Goal: Information Seeking & Learning: Learn about a topic

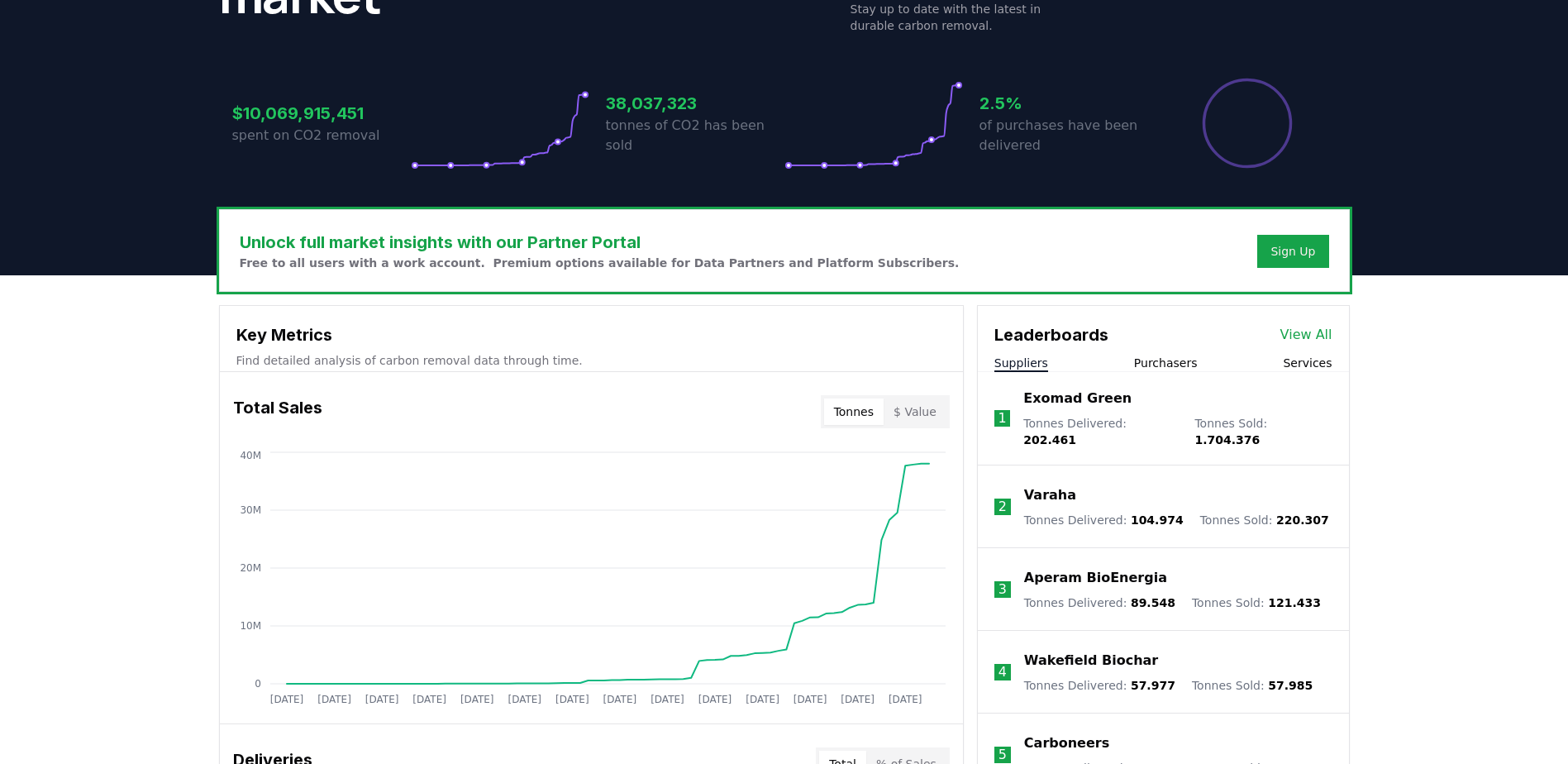
scroll to position [331, 0]
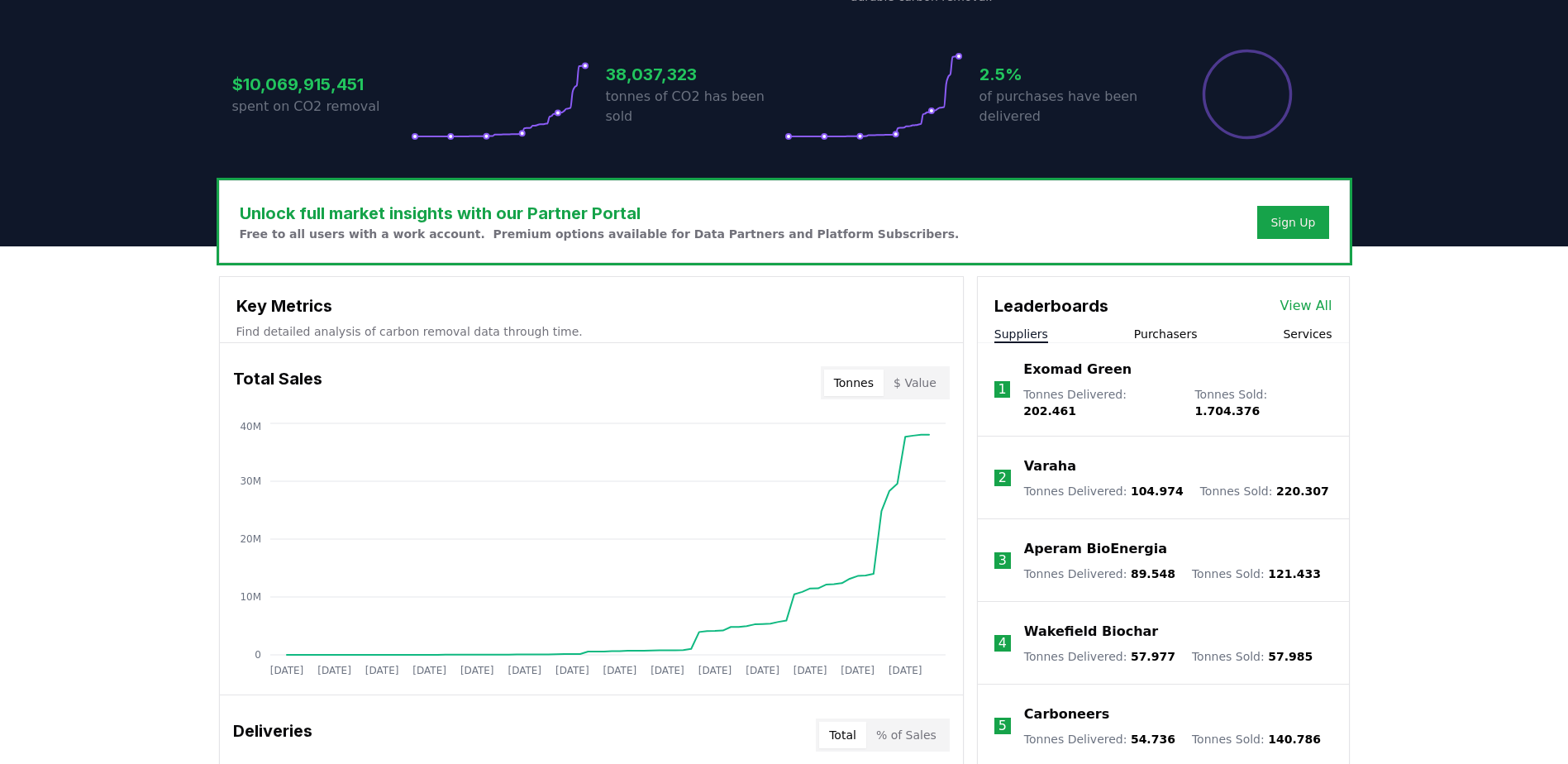
click at [1158, 323] on div "Leaderboards View All Suppliers Purchasers Services" at bounding box center [1163, 310] width 371 height 66
click at [1162, 331] on button "Purchasers" at bounding box center [1166, 334] width 63 height 17
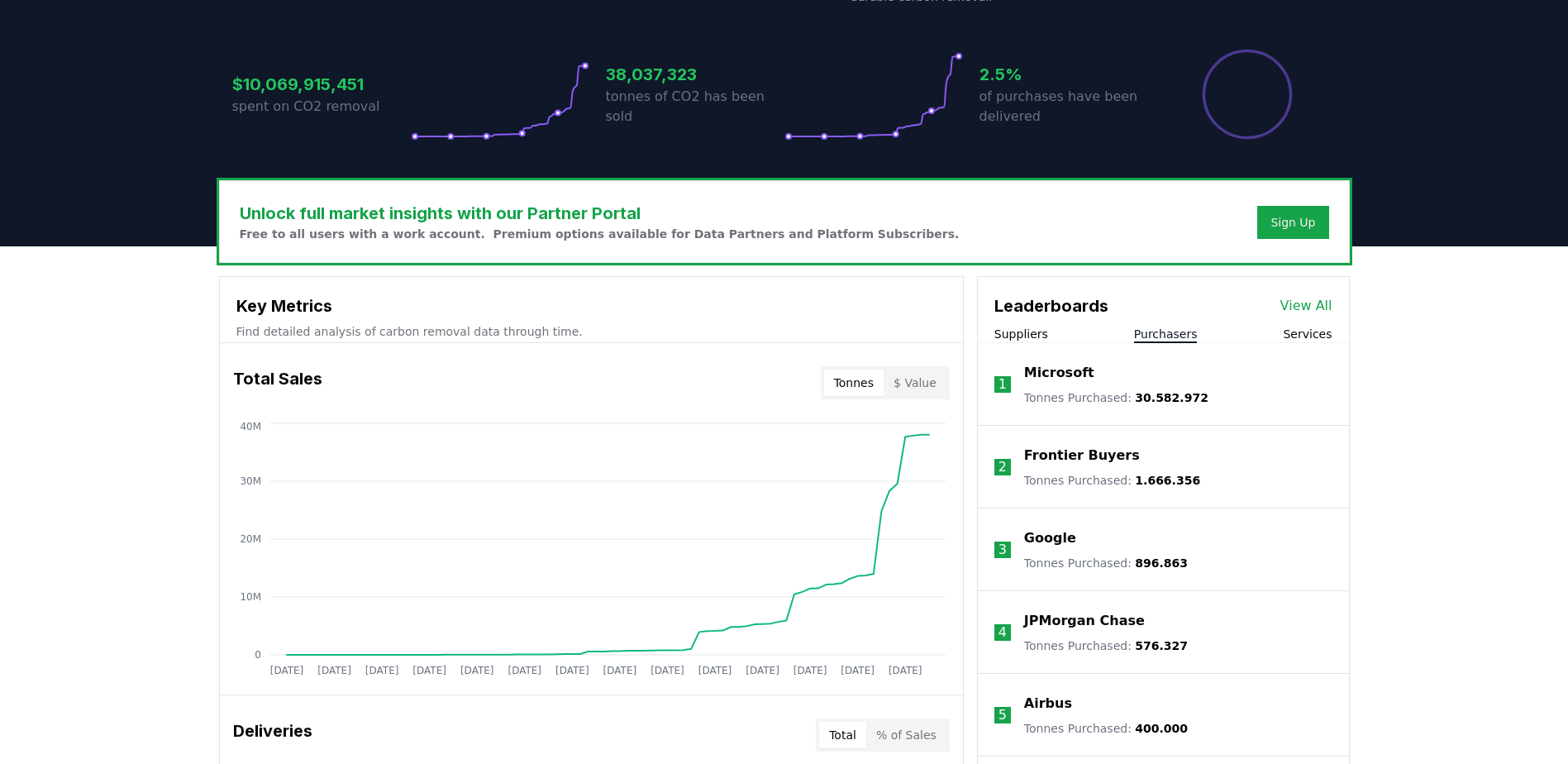
click at [1321, 341] on button "Services" at bounding box center [1308, 334] width 48 height 17
click at [1185, 339] on button "Purchasers" at bounding box center [1166, 334] width 63 height 17
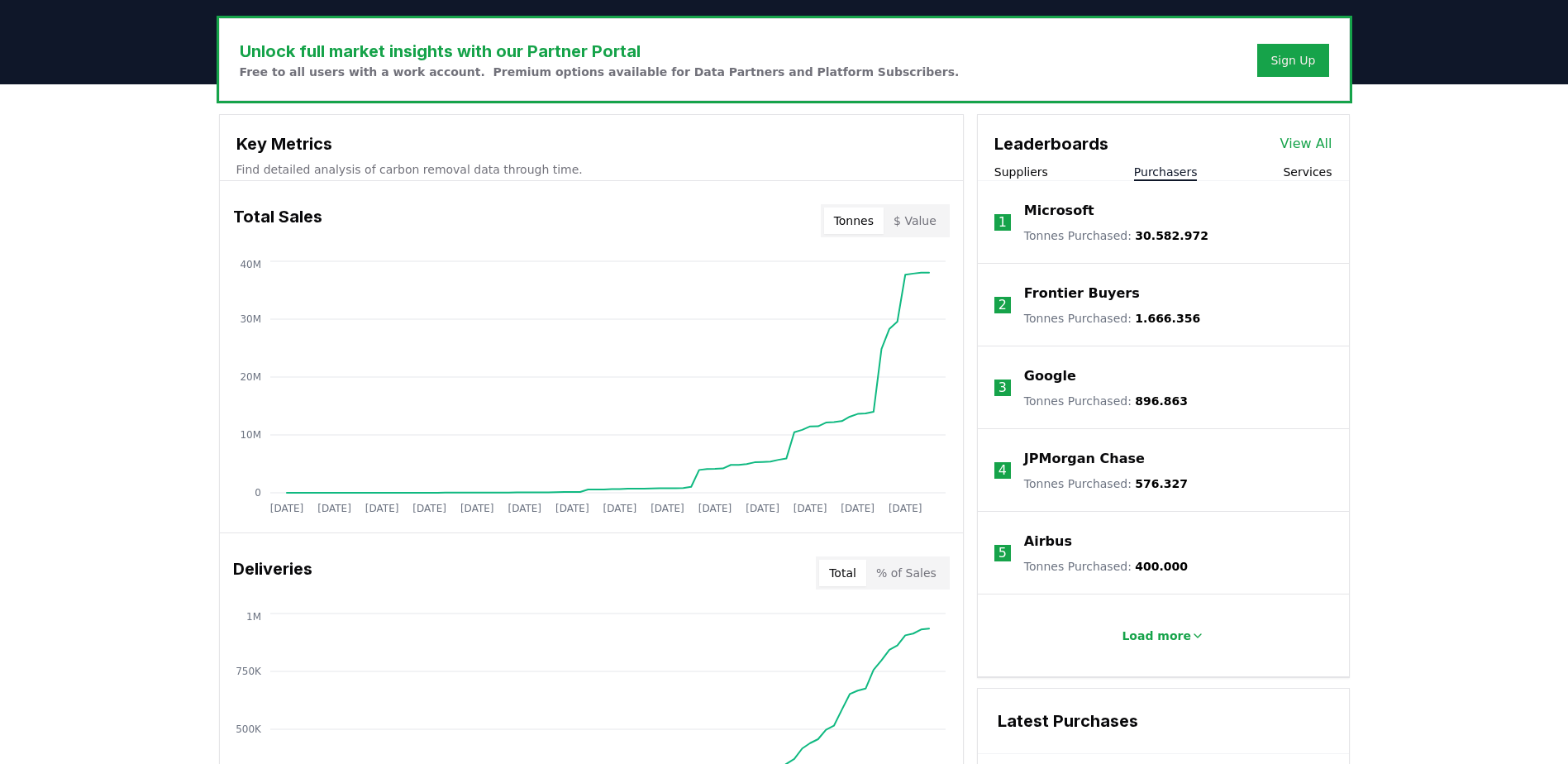
scroll to position [496, 0]
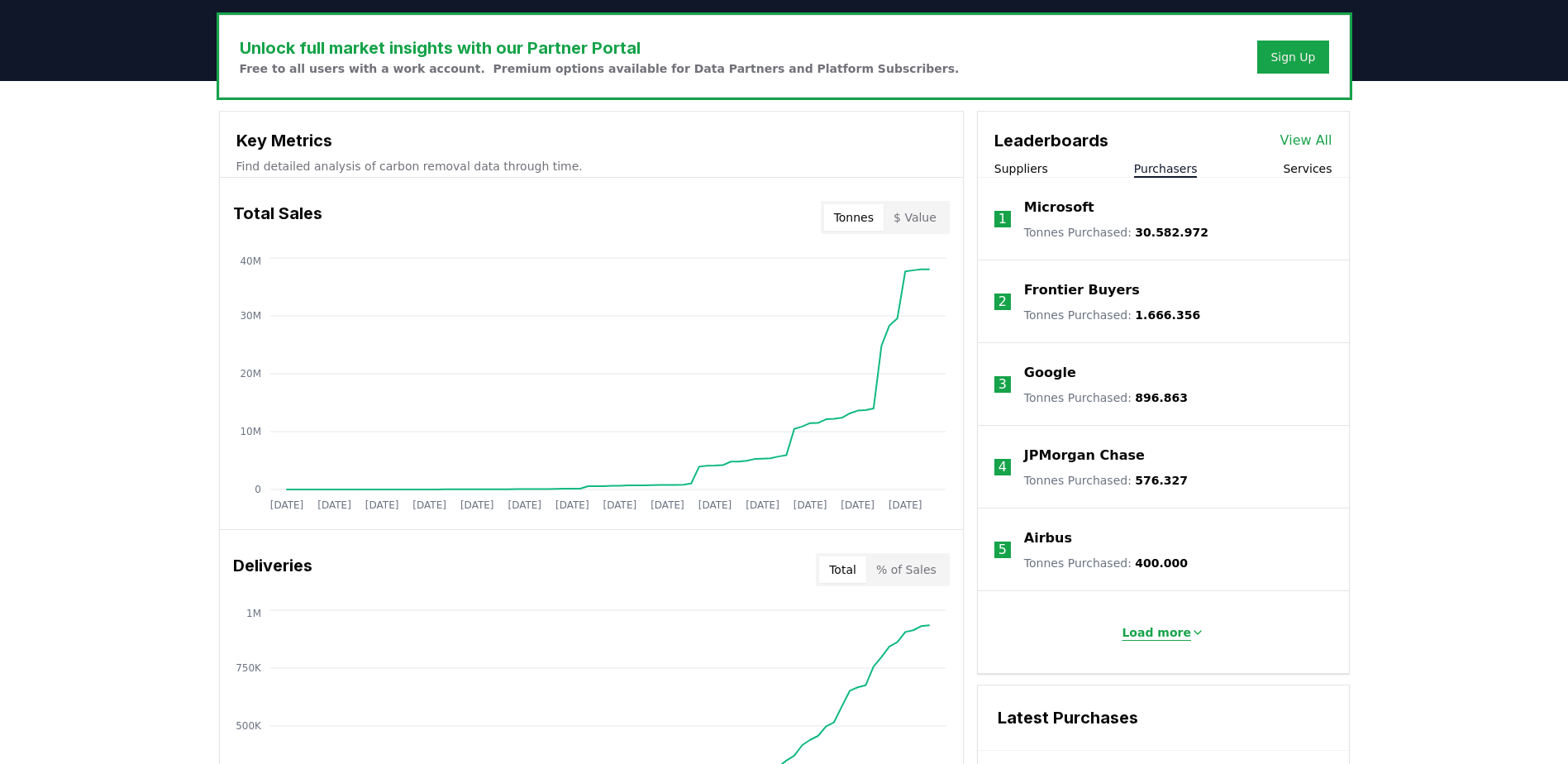
click at [1183, 637] on p "Load more" at bounding box center [1156, 633] width 70 height 17
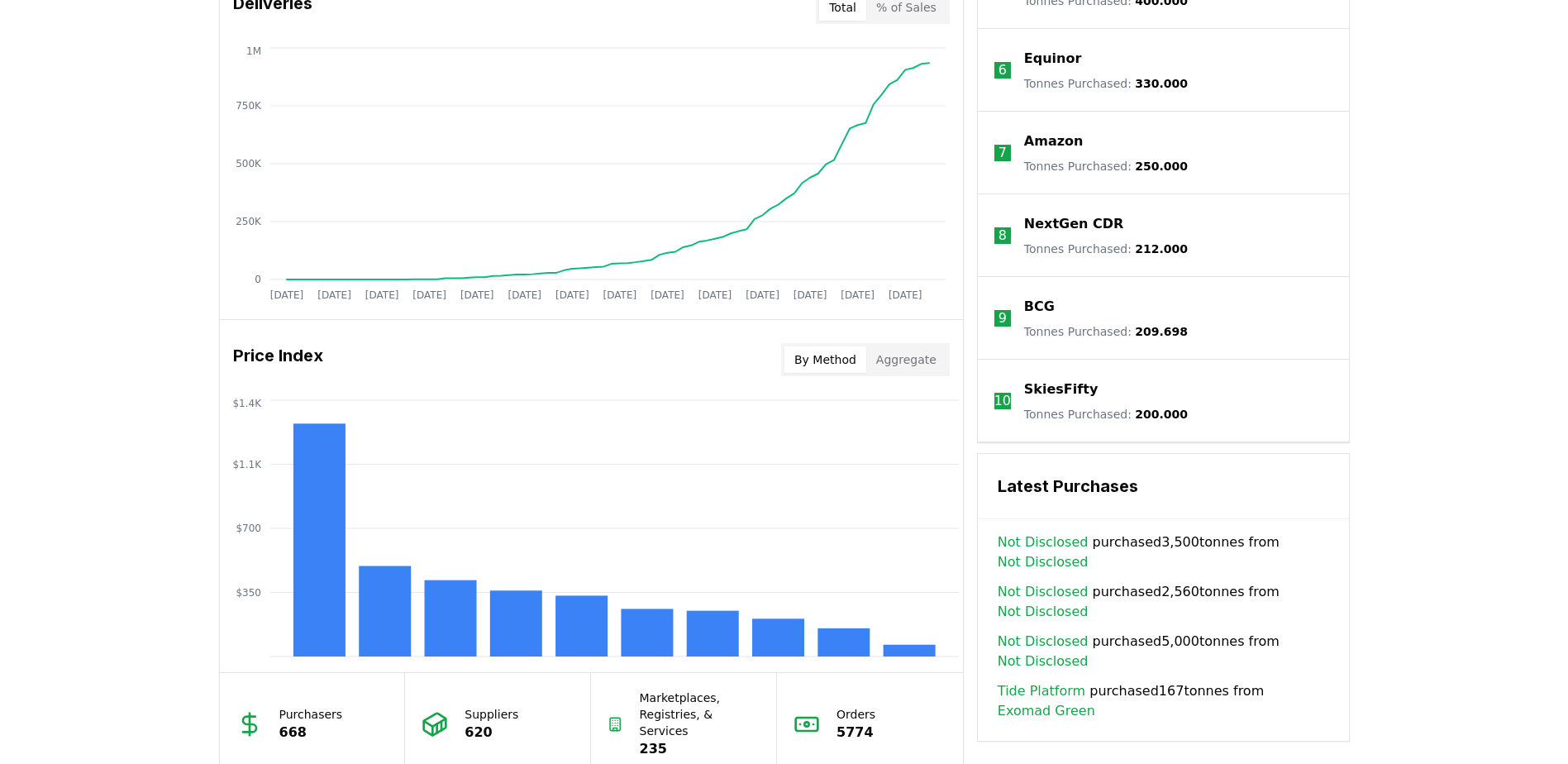
scroll to position [1159, 0]
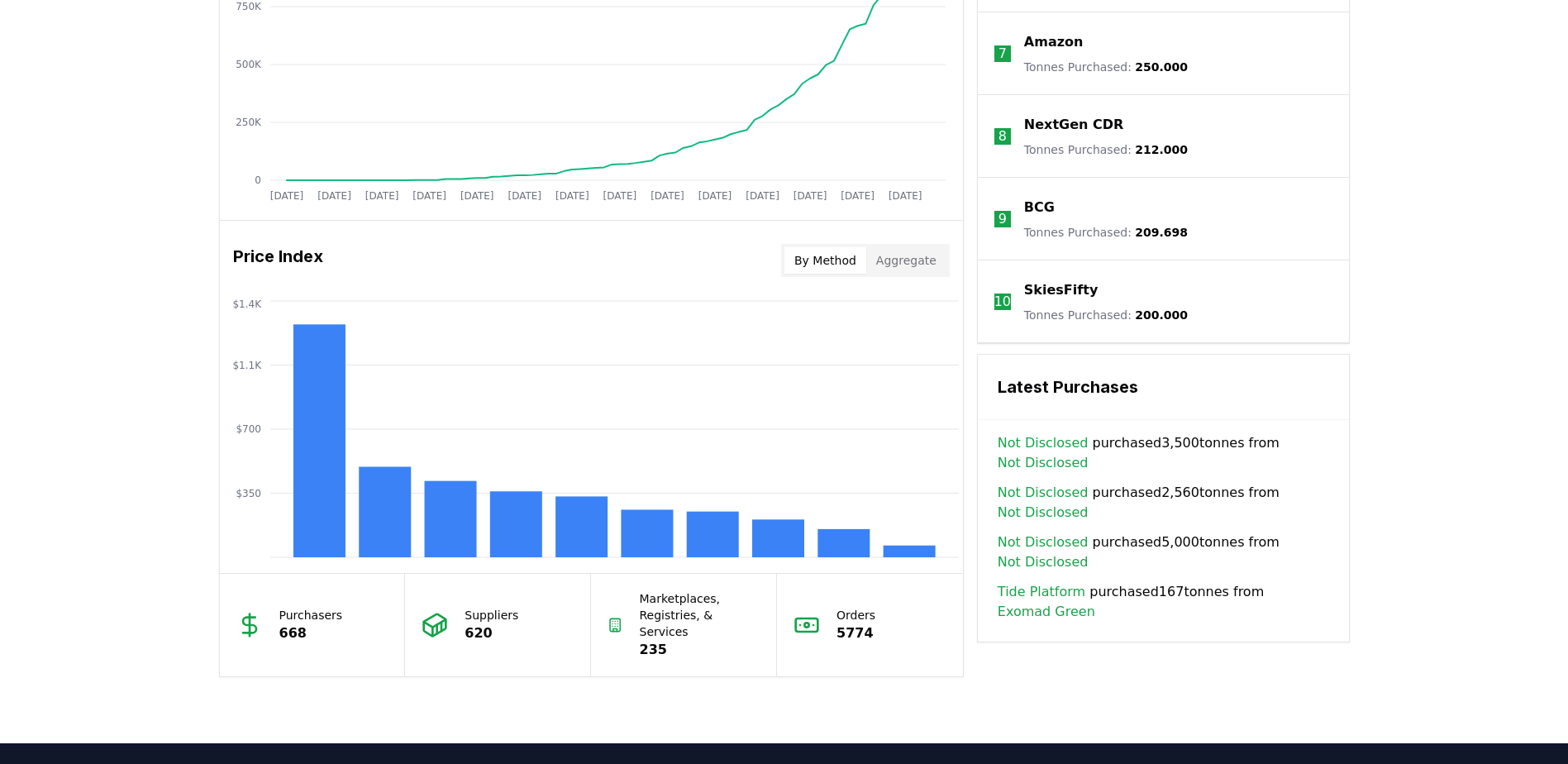
click at [932, 257] on button "Aggregate" at bounding box center [907, 261] width 80 height 26
click at [851, 266] on button "By Method" at bounding box center [826, 261] width 82 height 26
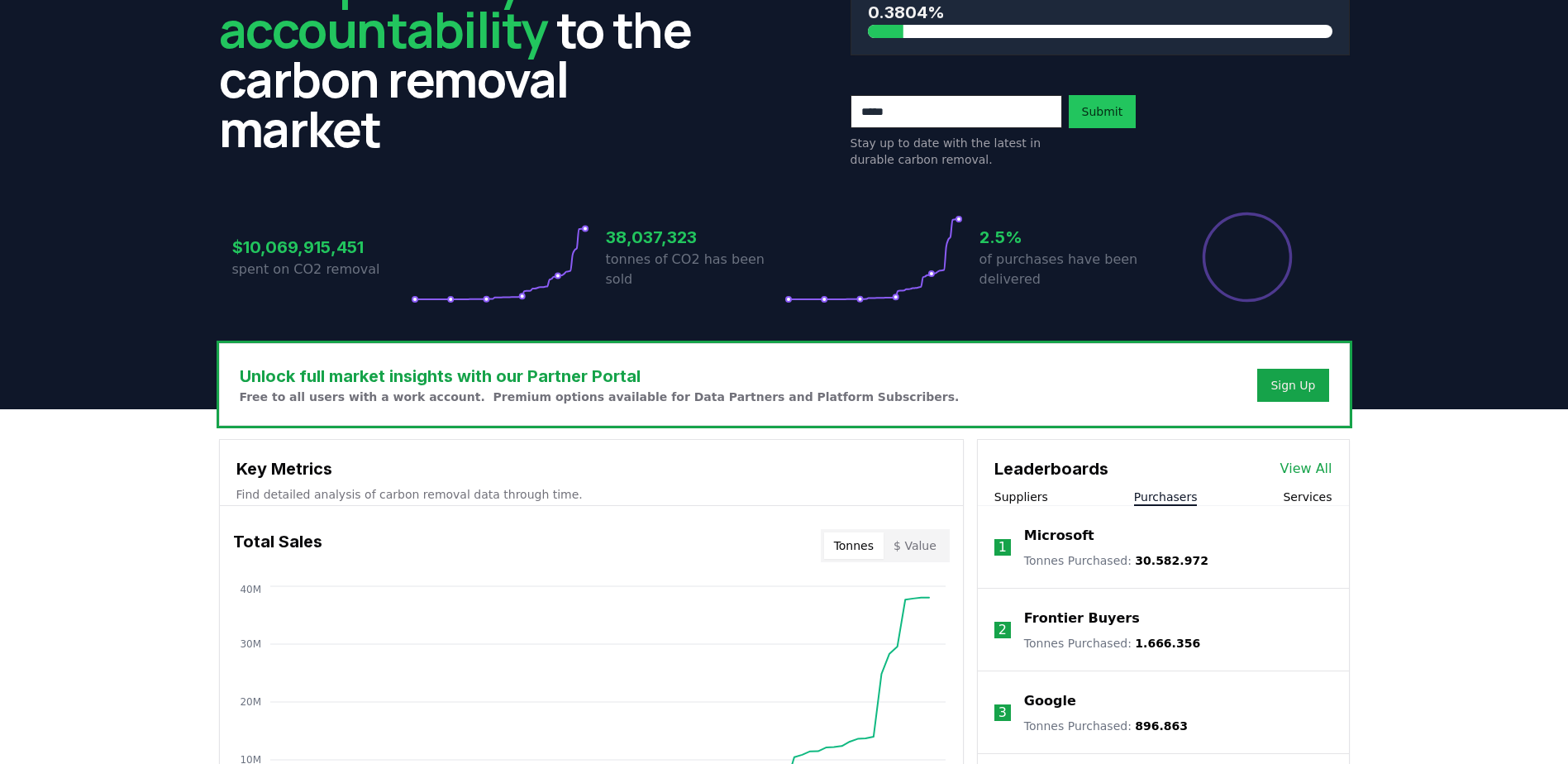
scroll to position [166, 0]
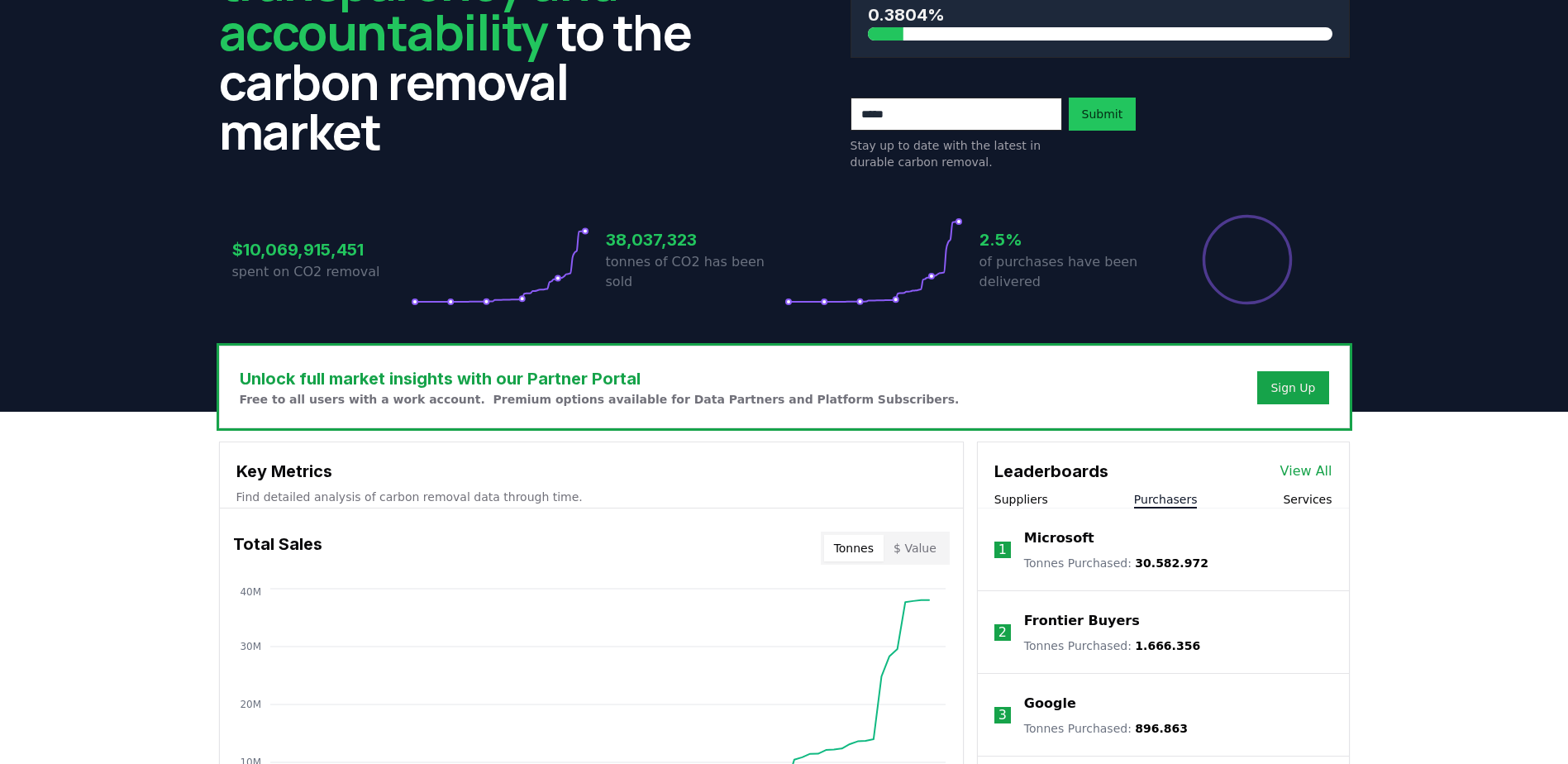
click at [910, 554] on button "$ Value" at bounding box center [915, 548] width 63 height 26
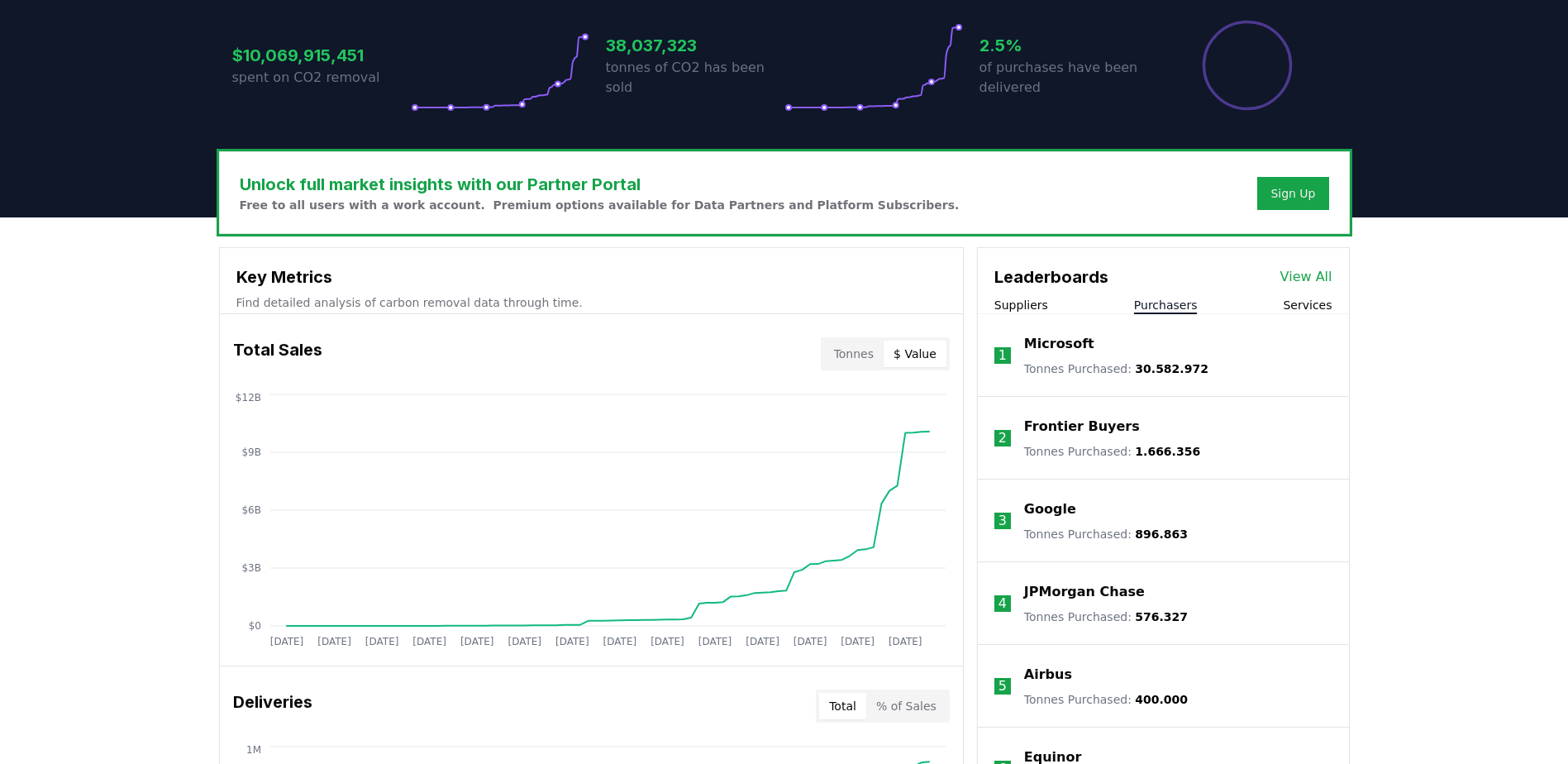
scroll to position [496, 0]
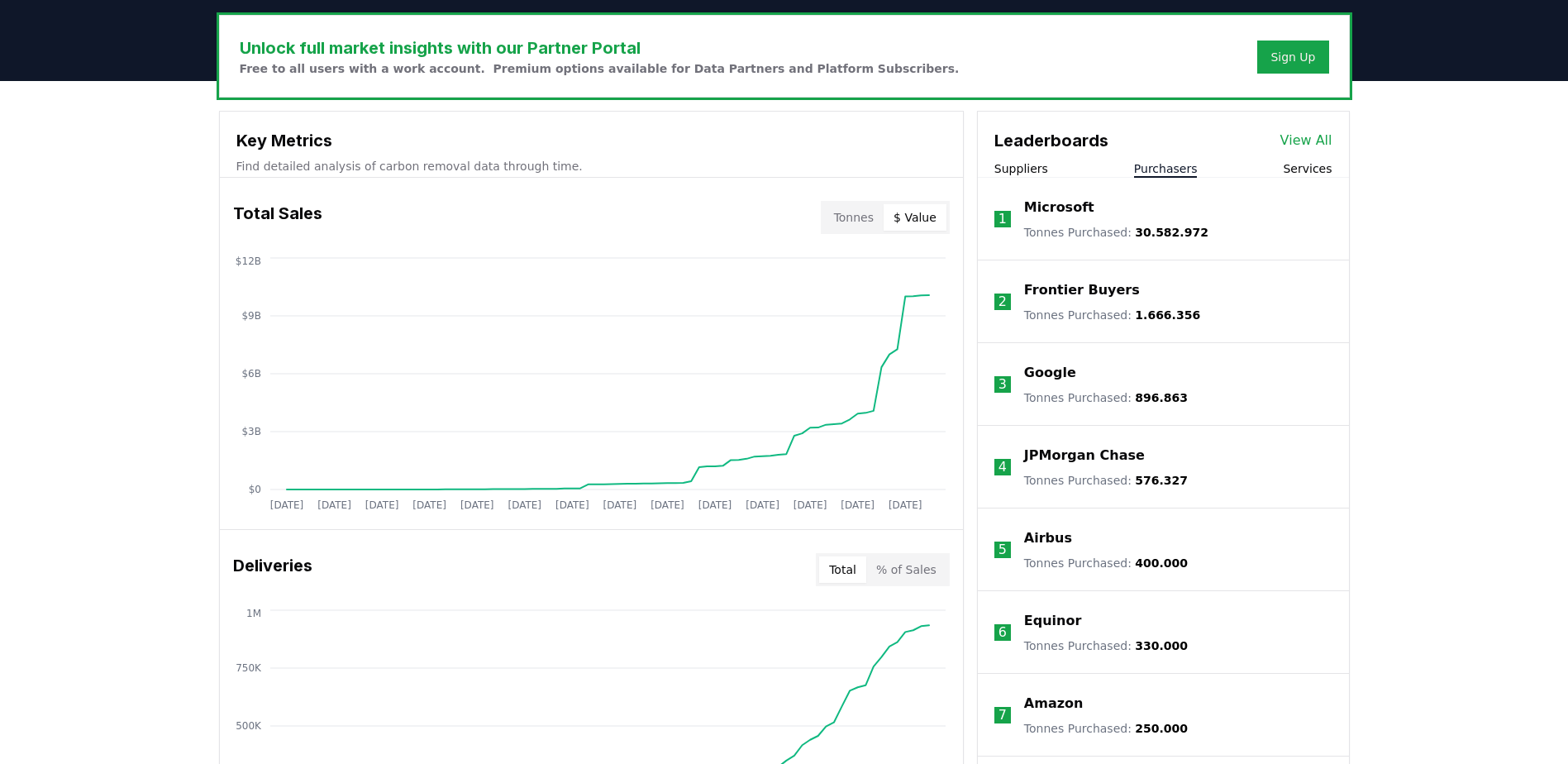
click at [912, 576] on button "% of Sales" at bounding box center [907, 570] width 80 height 26
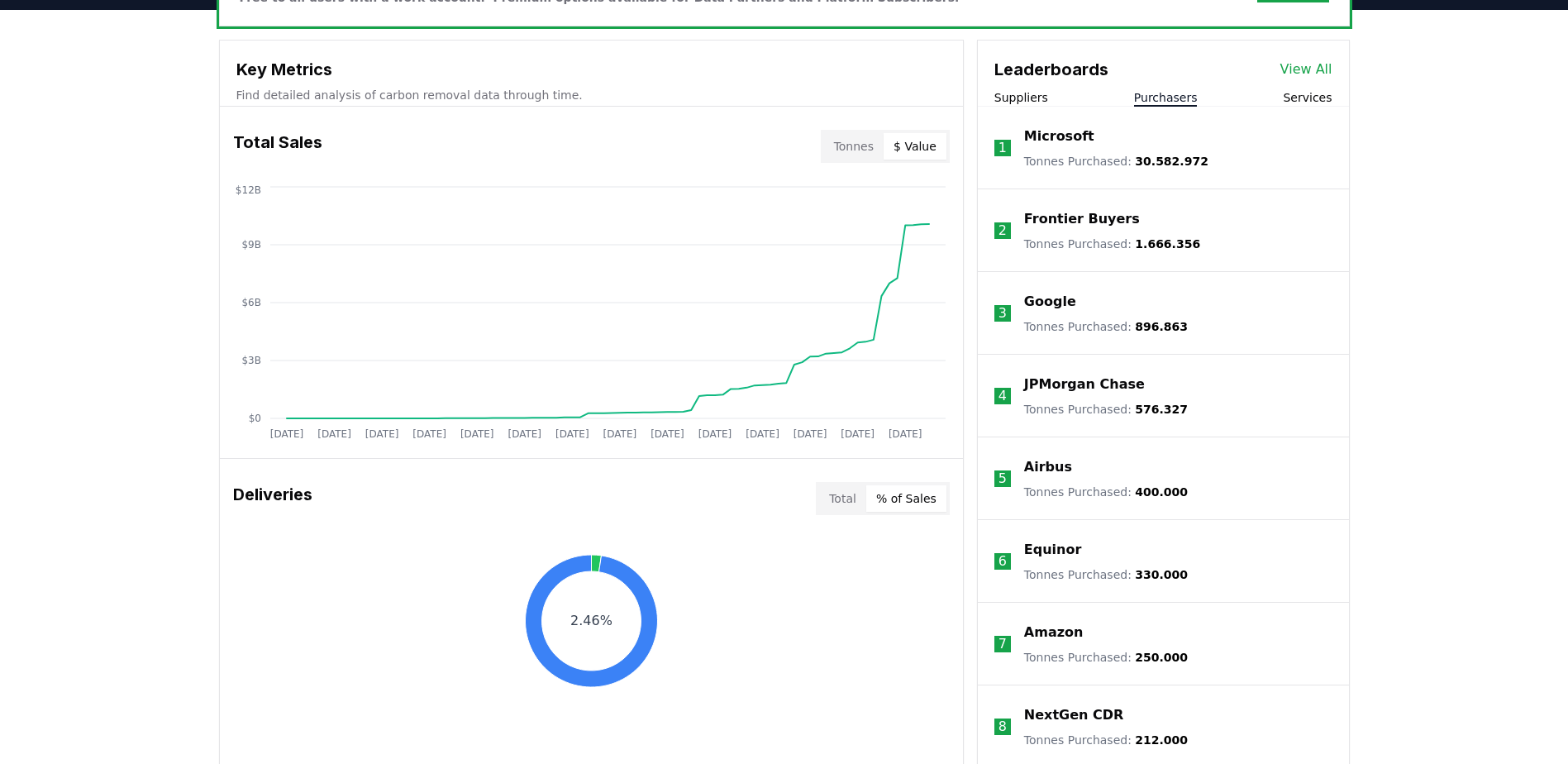
scroll to position [662, 0]
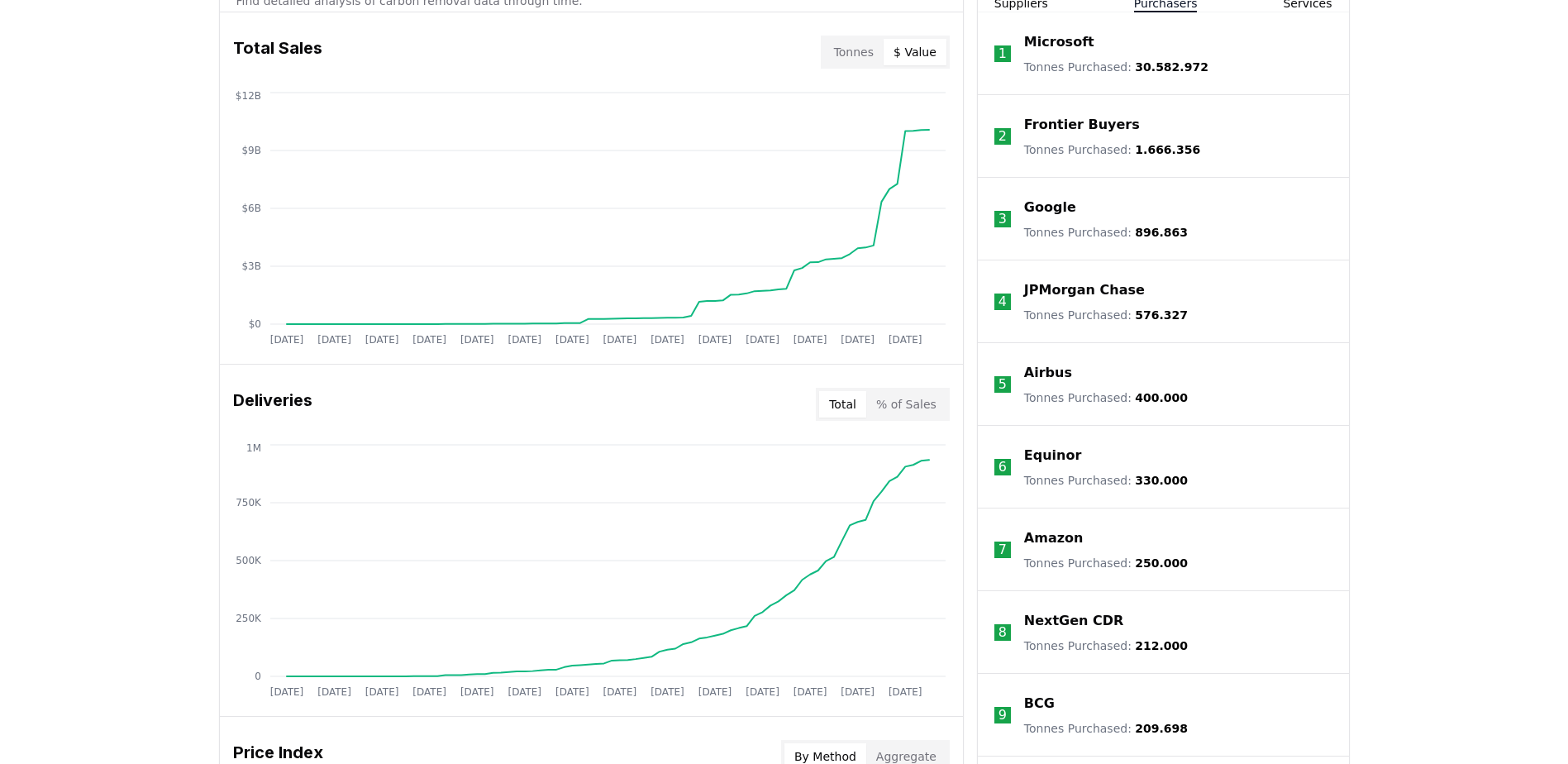
click at [844, 397] on button "Total" at bounding box center [843, 405] width 47 height 26
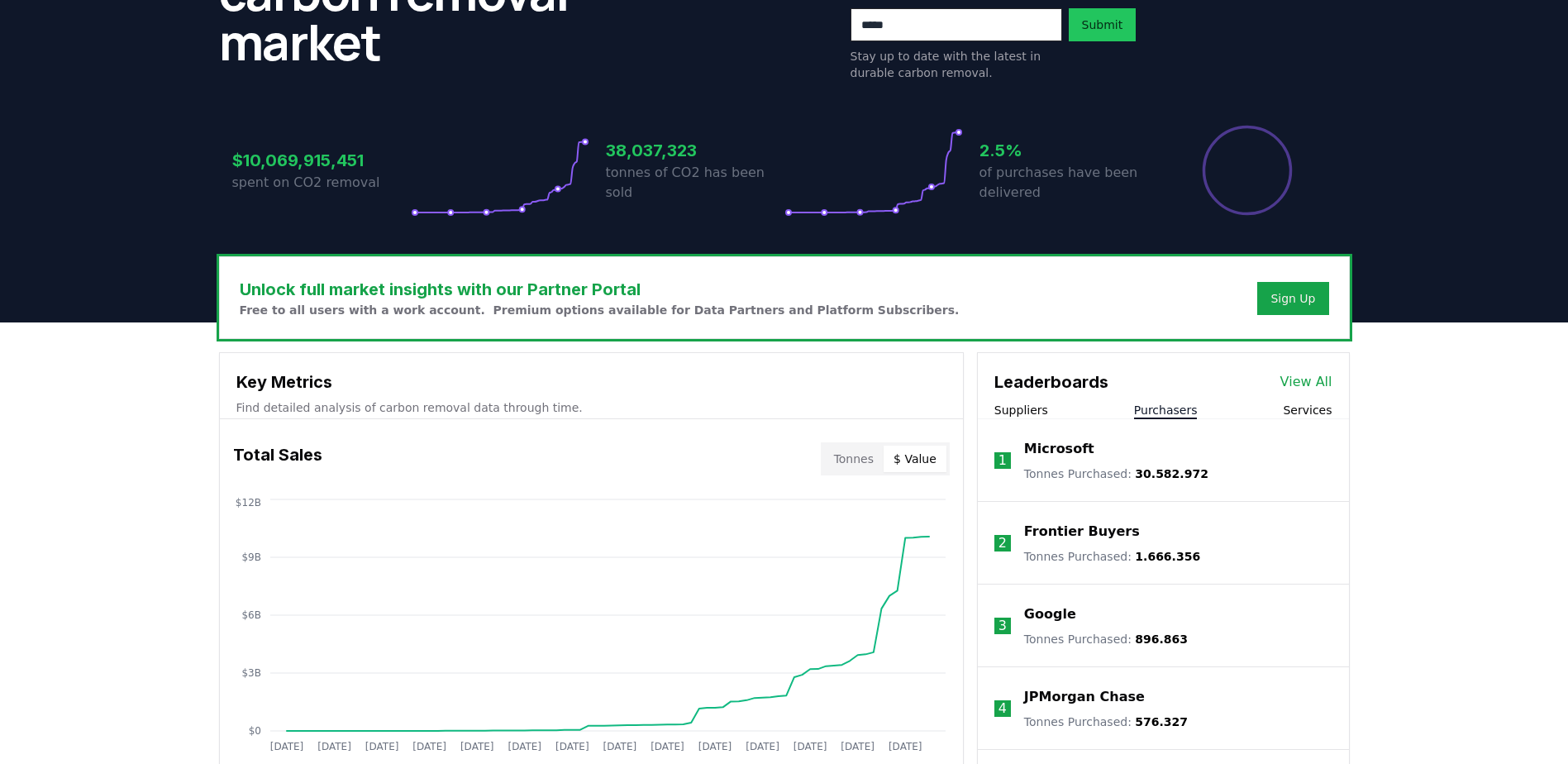
scroll to position [248, 0]
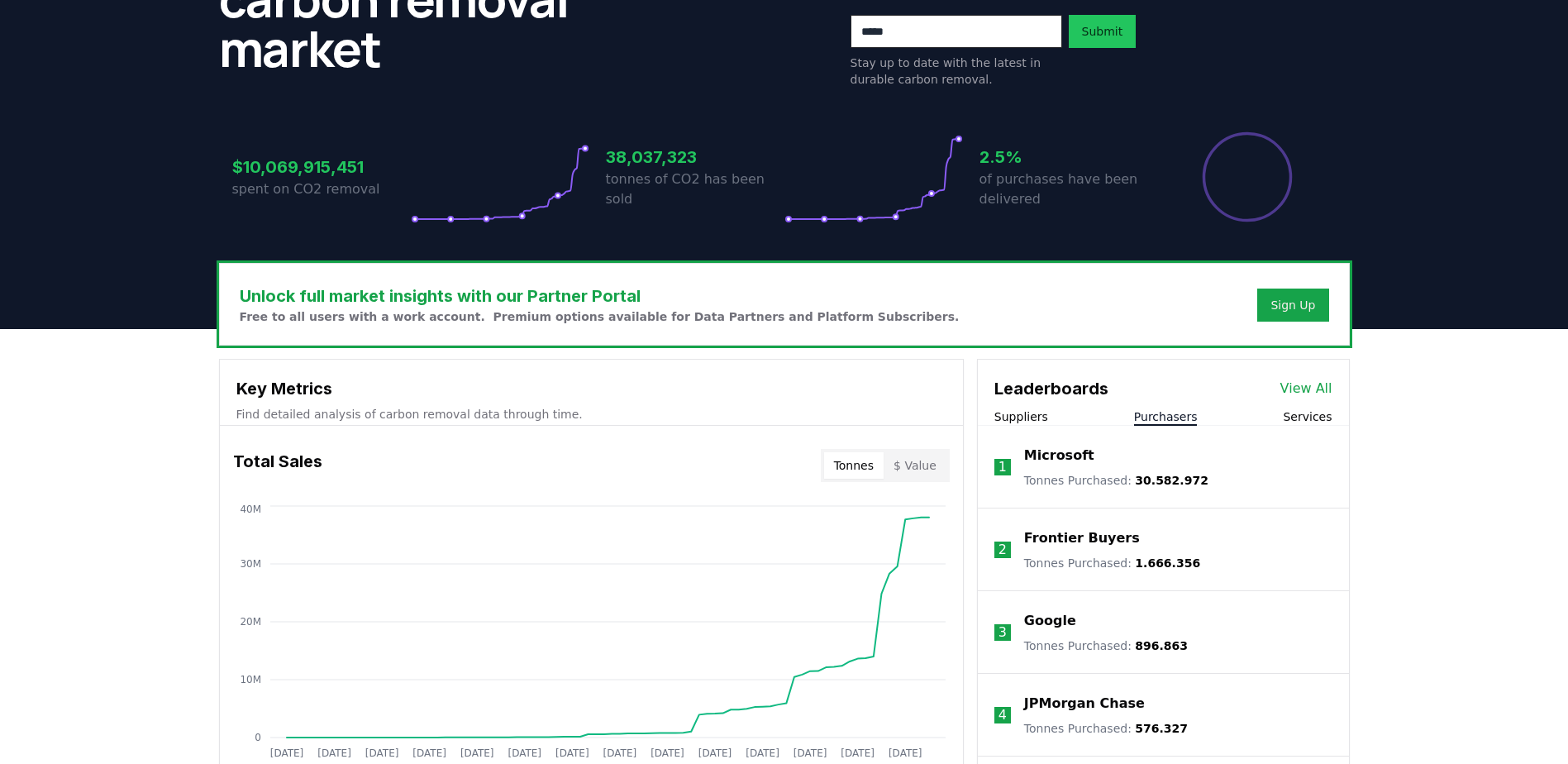
click at [856, 467] on button "Tonnes" at bounding box center [854, 465] width 60 height 26
click at [1031, 409] on button "Suppliers" at bounding box center [1021, 417] width 54 height 17
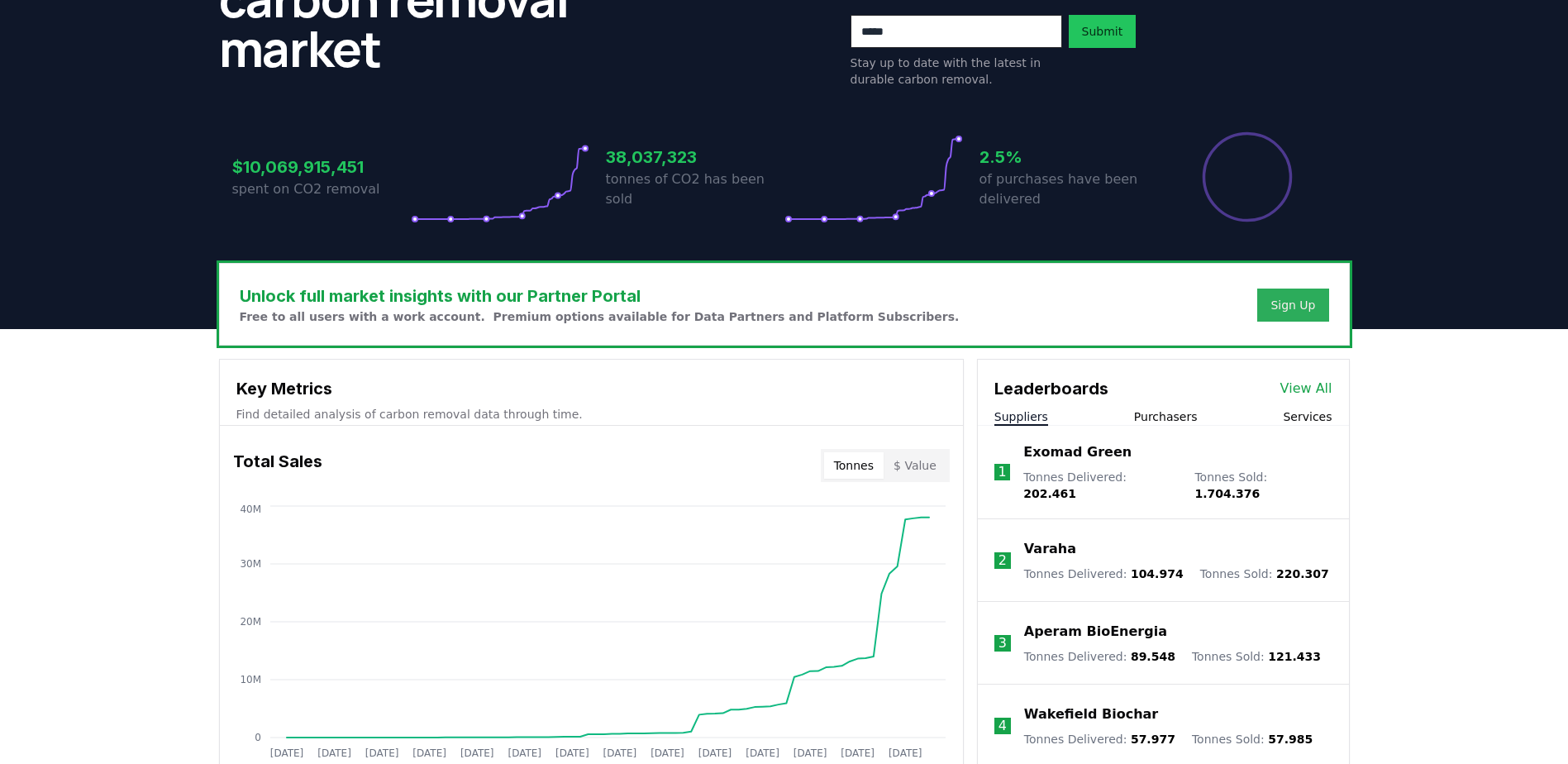
click at [1285, 301] on div "Sign Up" at bounding box center [1293, 305] width 45 height 17
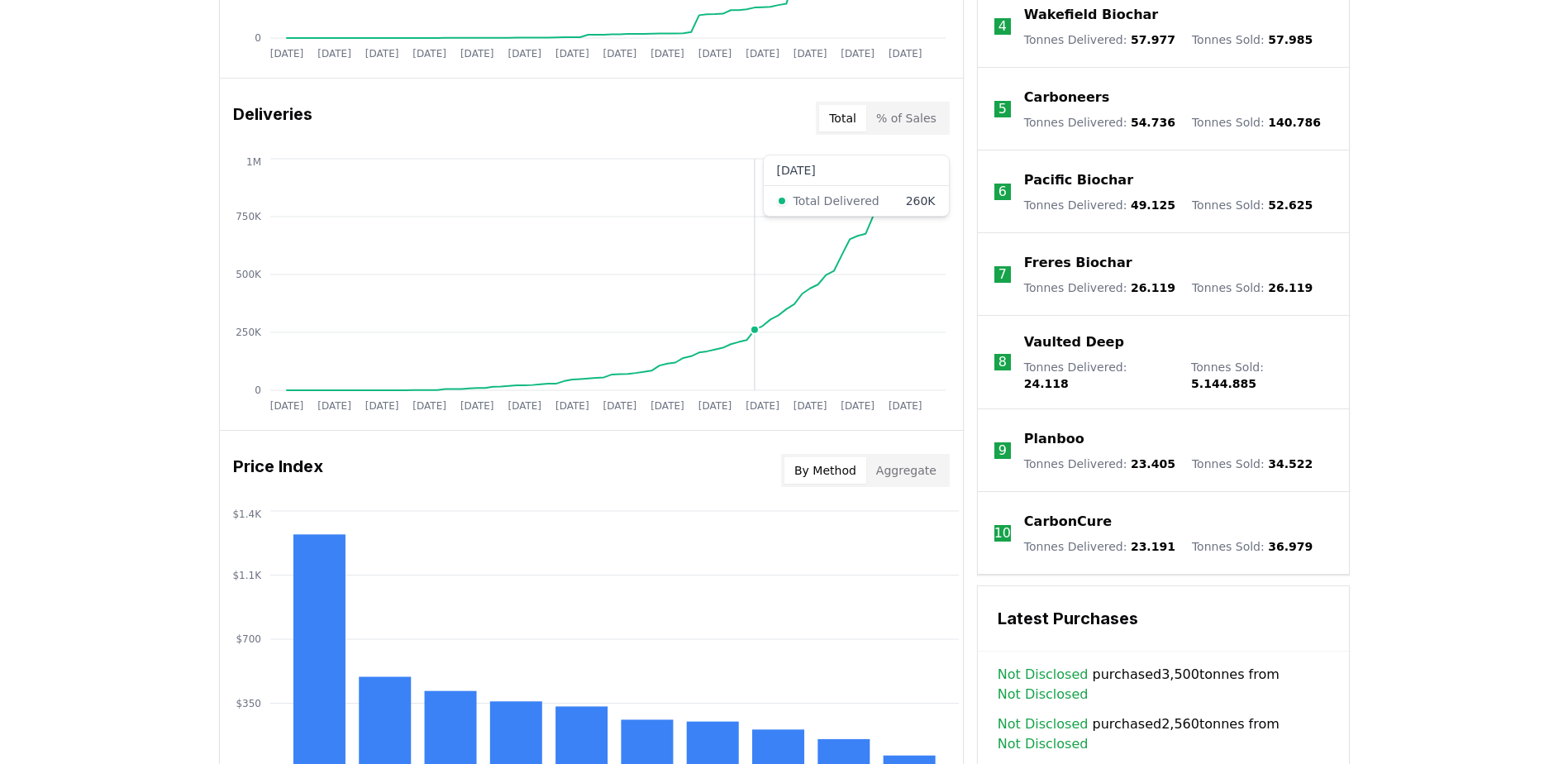
scroll to position [1159, 0]
